Goal: Task Accomplishment & Management: Complete application form

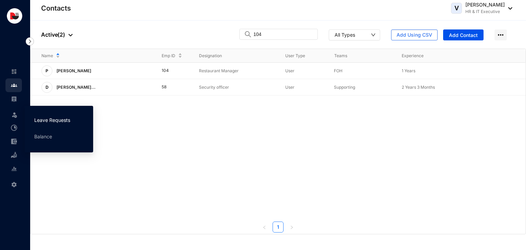
click at [41, 119] on link "Leave Requests" at bounding box center [52, 120] width 36 height 6
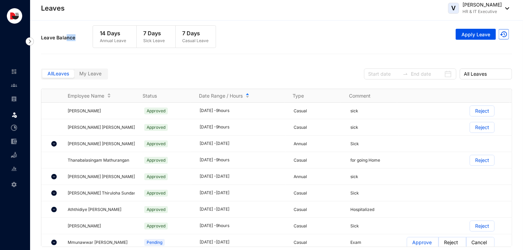
drag, startPoint x: 77, startPoint y: 39, endPoint x: 66, endPoint y: 39, distance: 10.3
click at [66, 39] on p "Leave Balance" at bounding box center [67, 37] width 52 height 7
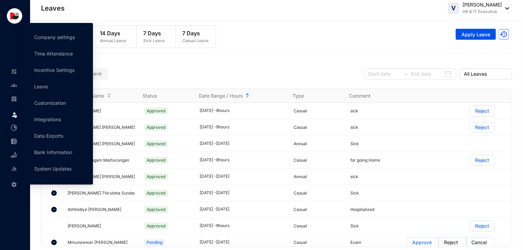
click at [14, 186] on img at bounding box center [14, 184] width 6 height 6
click at [56, 35] on link "Company settings" at bounding box center [54, 37] width 41 height 6
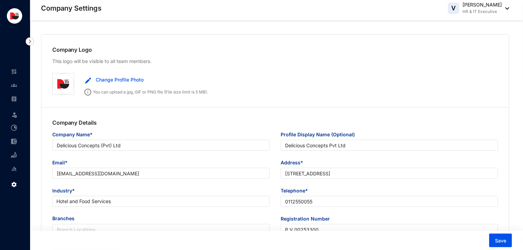
type input "Delicious Concepts (Pvt) Ltd"
type input "Delicious Concepts Pvt Ltd"
type input "[EMAIL_ADDRESS][DOMAIN_NAME]"
type input "[STREET_ADDRESS]"
type input "0112550055"
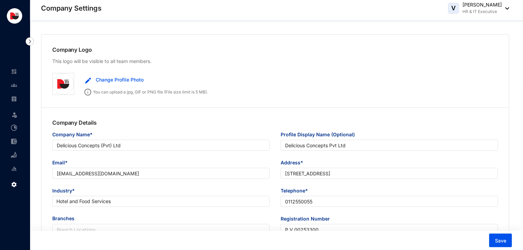
type input "P V 00253300"
type input "B"
type input "53083"
type input "9"
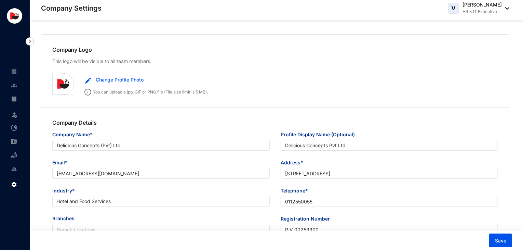
type input "30"
radio input "true"
checkbox input "true"
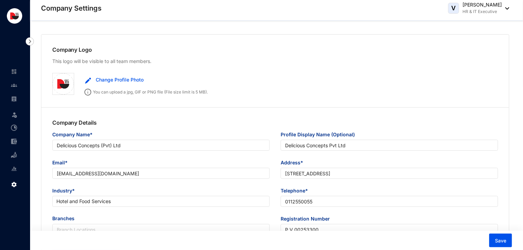
checkbox input "true"
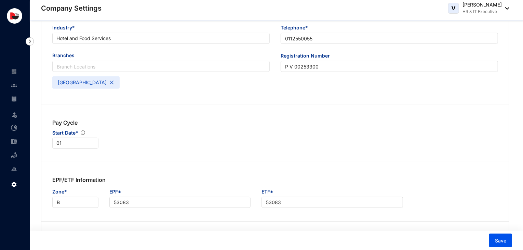
scroll to position [508, 0]
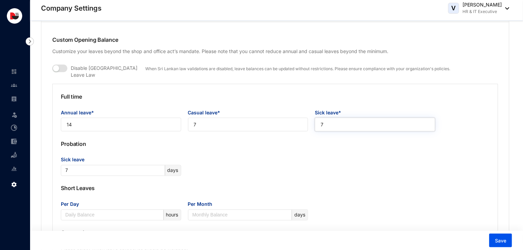
click at [326, 121] on input "7" at bounding box center [375, 125] width 120 height 14
drag, startPoint x: 326, startPoint y: 121, endPoint x: 312, endPoint y: 125, distance: 14.3
click at [312, 125] on div "Sick leave* 7" at bounding box center [375, 120] width 127 height 23
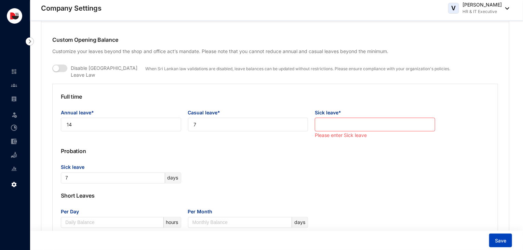
click at [501, 240] on span "Save" at bounding box center [500, 240] width 11 height 7
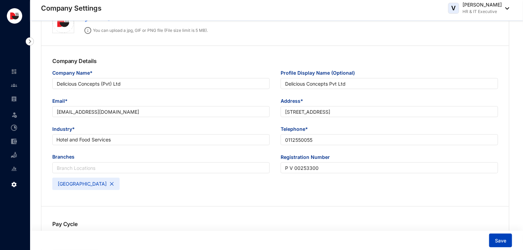
scroll to position [0, 0]
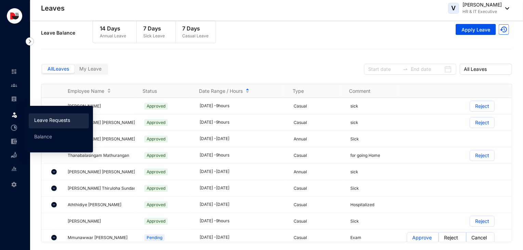
click at [43, 121] on link "Leave Requests" at bounding box center [52, 120] width 36 height 6
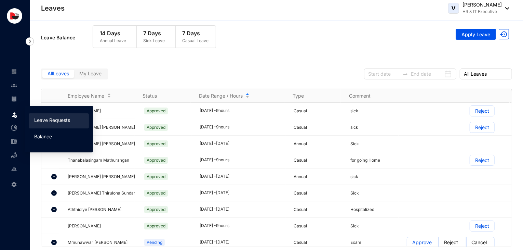
click at [45, 139] on link "Balance" at bounding box center [43, 136] width 18 height 6
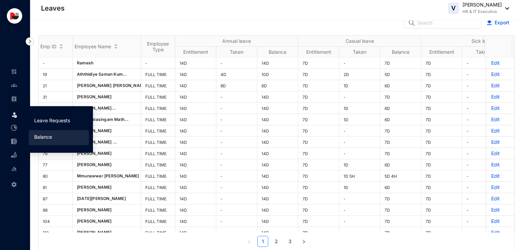
click at [49, 119] on link "Leave Requests" at bounding box center [52, 120] width 36 height 6
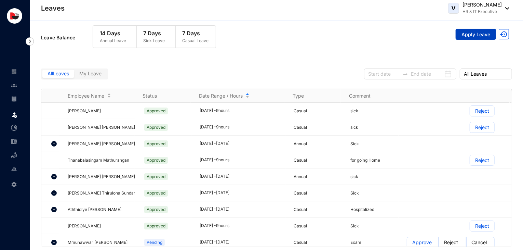
click at [475, 35] on span "Apply Leave" at bounding box center [476, 34] width 29 height 7
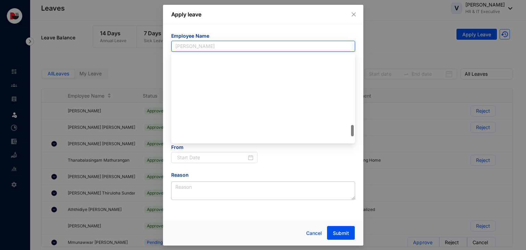
click at [253, 46] on span "[PERSON_NAME]" at bounding box center [263, 46] width 176 height 10
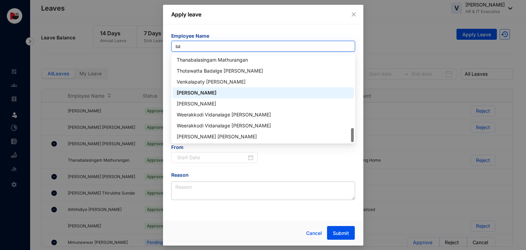
scroll to position [88, 0]
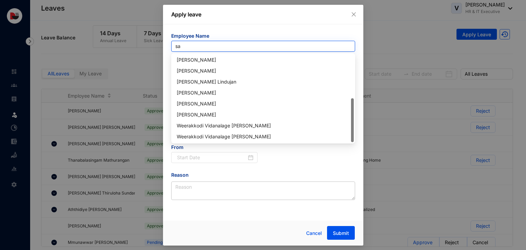
type input "san"
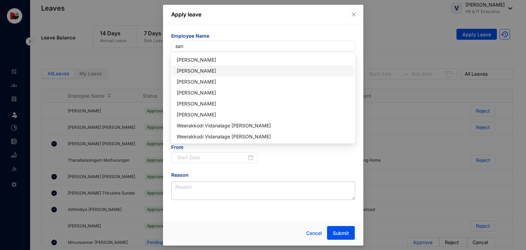
click at [234, 70] on div "[PERSON_NAME]" at bounding box center [263, 71] width 173 height 8
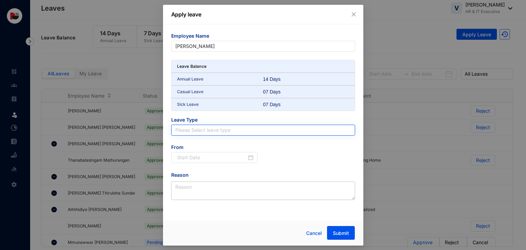
click at [214, 130] on input "search" at bounding box center [263, 130] width 176 height 10
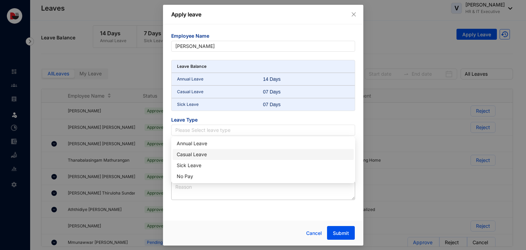
click at [212, 151] on div "Casual Leave" at bounding box center [263, 155] width 173 height 8
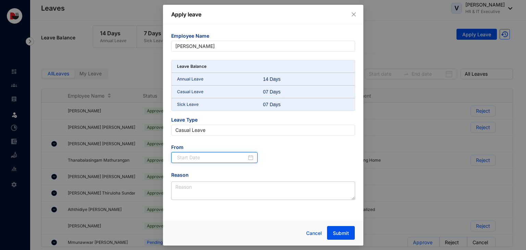
click at [218, 156] on input at bounding box center [212, 158] width 70 height 8
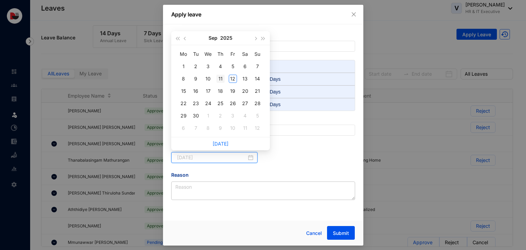
type input "[DATE]"
click at [221, 79] on div "11" at bounding box center [220, 79] width 8 height 8
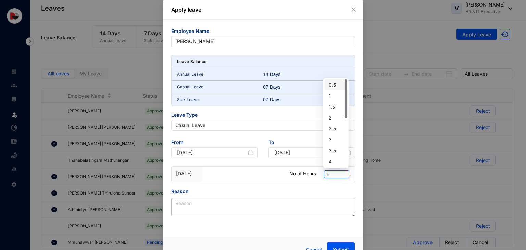
click at [332, 174] on span "9" at bounding box center [336, 174] width 20 height 8
click at [331, 131] on div "4" at bounding box center [335, 133] width 14 height 8
click at [259, 187] on div "Reason" at bounding box center [263, 192] width 184 height 10
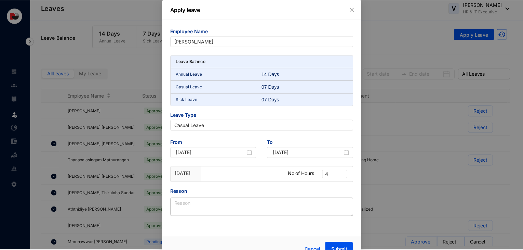
scroll to position [12, 0]
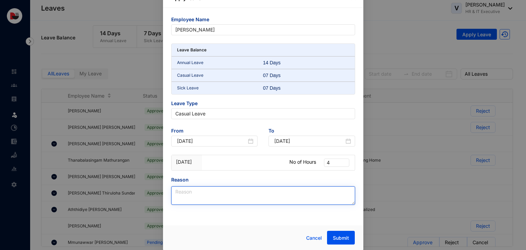
click at [217, 193] on textarea "Reason" at bounding box center [263, 195] width 184 height 18
type textarea "Half Day"
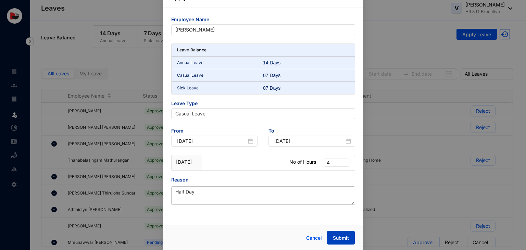
click at [333, 234] on span "Submit" at bounding box center [341, 237] width 16 height 7
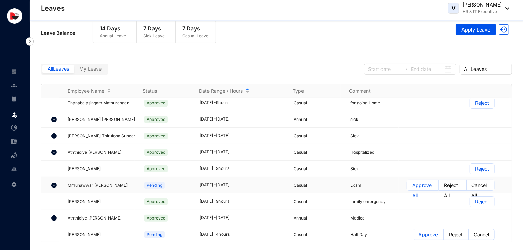
scroll to position [0, 0]
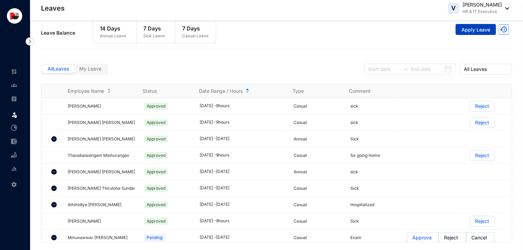
click at [484, 30] on span "Apply Leave" at bounding box center [476, 29] width 29 height 7
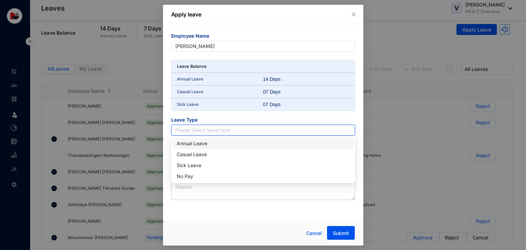
click at [200, 127] on input "search" at bounding box center [263, 130] width 176 height 10
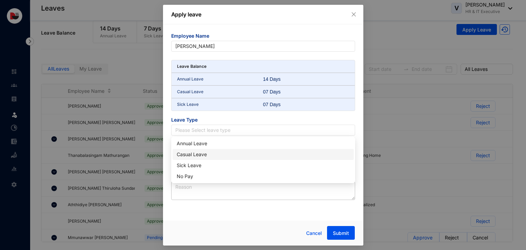
click at [199, 153] on div "Casual Leave" at bounding box center [263, 155] width 173 height 8
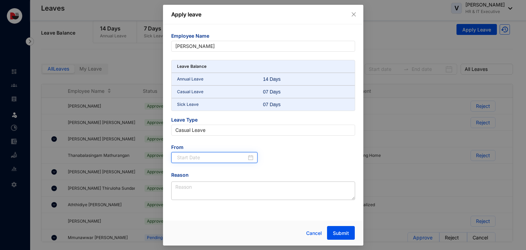
click at [202, 159] on input at bounding box center [212, 158] width 70 height 8
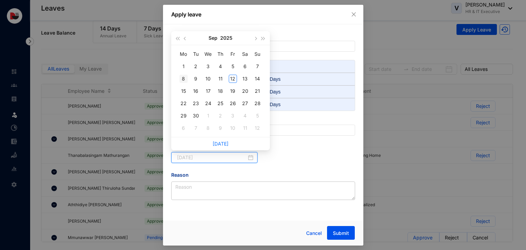
type input "[DATE]"
click at [183, 74] on td "8" at bounding box center [183, 79] width 12 height 12
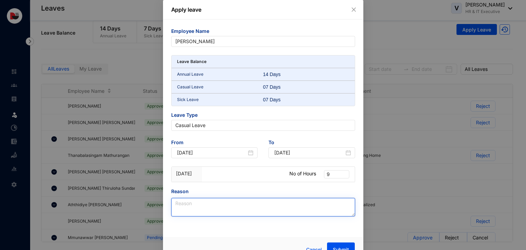
click at [225, 203] on textarea "Reason" at bounding box center [263, 207] width 184 height 18
type textarea "Sick"
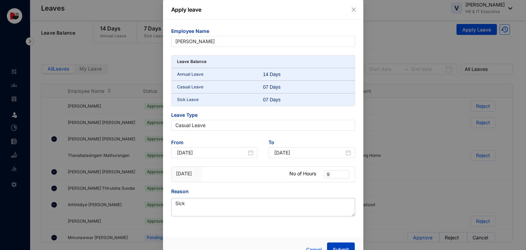
click at [341, 244] on button "Submit" at bounding box center [341, 249] width 28 height 14
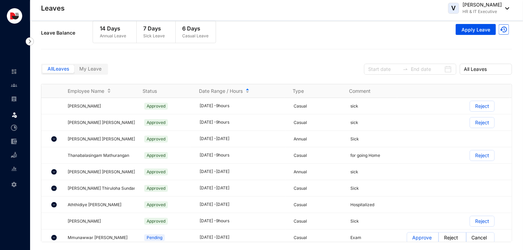
click at [95, 67] on span "My Leave" at bounding box center [90, 69] width 22 height 6
click at [74, 70] on input "My Leave" at bounding box center [74, 70] width 0 height 0
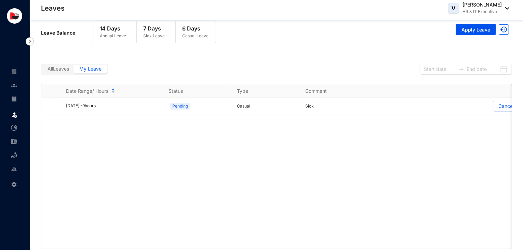
click at [66, 73] on div "All Leaves My Leave" at bounding box center [74, 69] width 67 height 11
click at [62, 67] on span "All Leaves" at bounding box center [59, 69] width 22 height 6
click at [42, 70] on input "All Leaves" at bounding box center [42, 70] width 0 height 0
